Goal: Find contact information: Find contact information

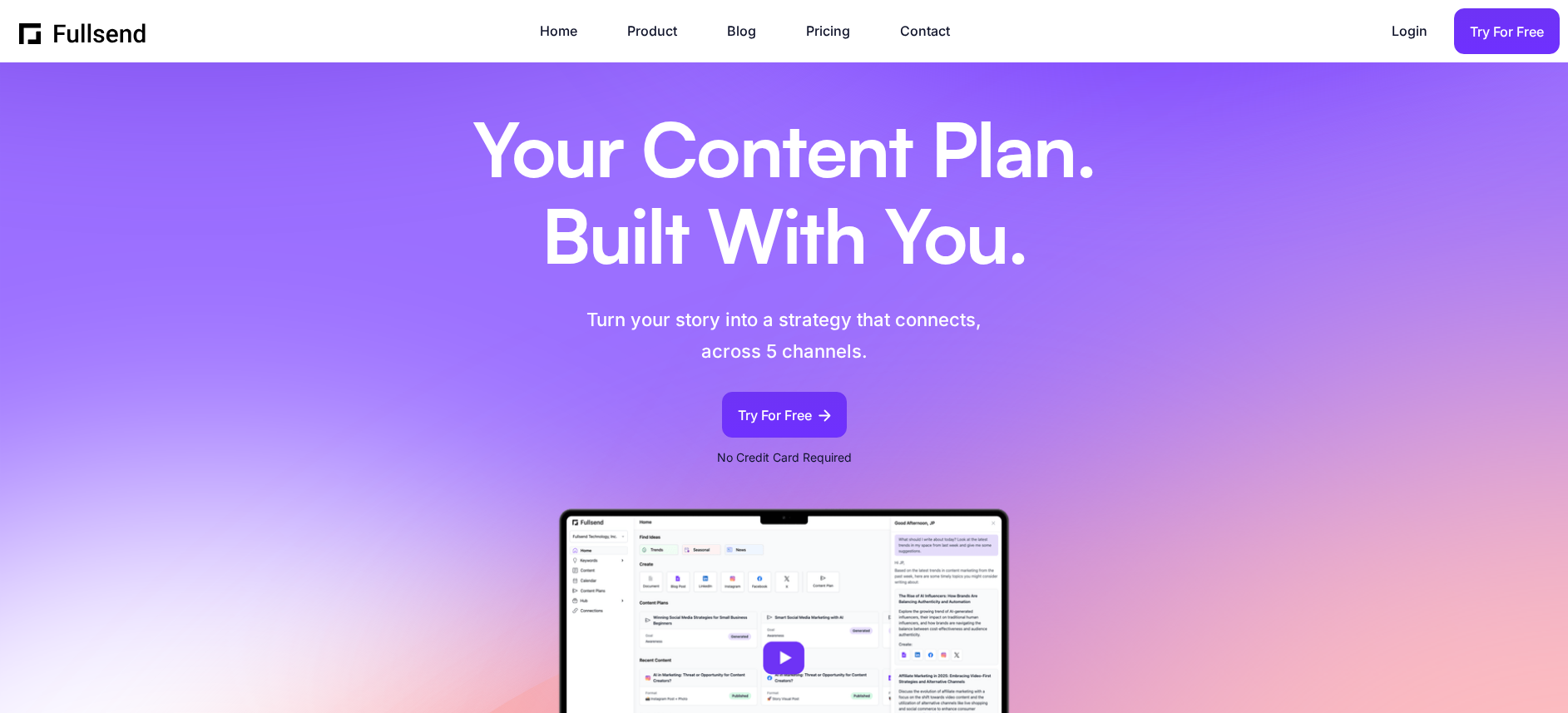
click at [116, 45] on div "Home Product Blog Pricing Contact Login Login Try For Free" at bounding box center [790, 31] width 1541 height 46
click at [119, 40] on img "home" at bounding box center [83, 32] width 128 height 25
click at [939, 34] on link "Contact" at bounding box center [933, 31] width 66 height 22
click at [569, 34] on link "Home" at bounding box center [566, 31] width 54 height 22
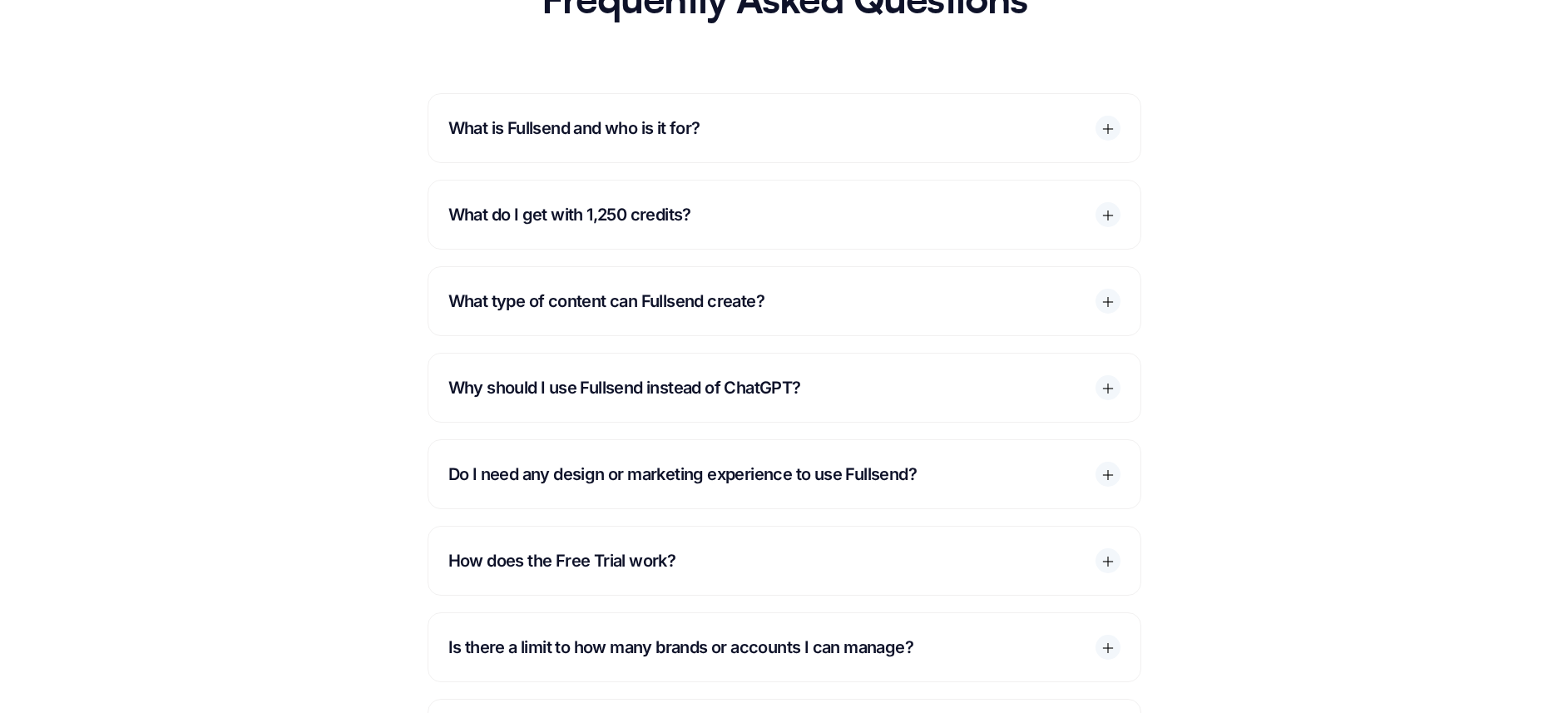
scroll to position [541, 0]
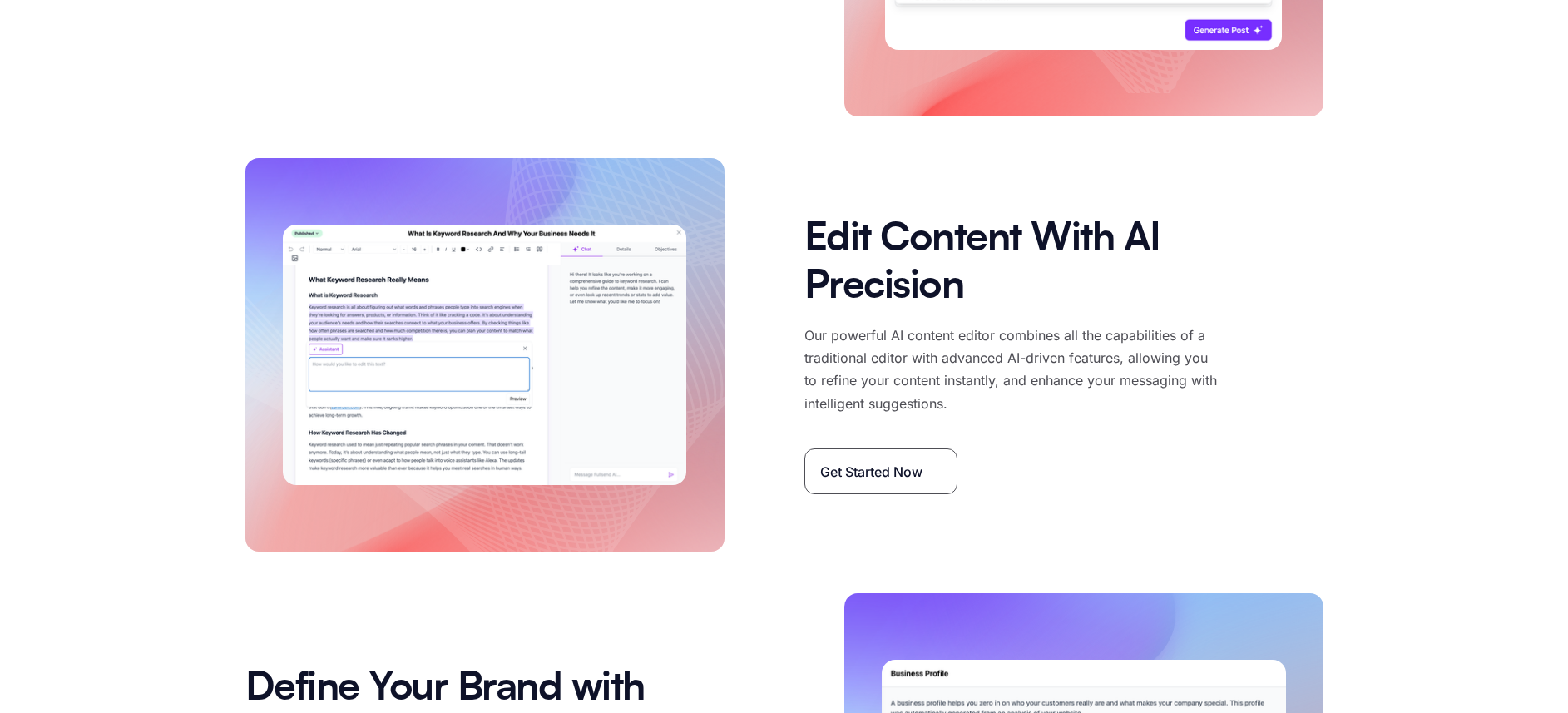
scroll to position [5922, 0]
